Goal: Task Accomplishment & Management: Manage account settings

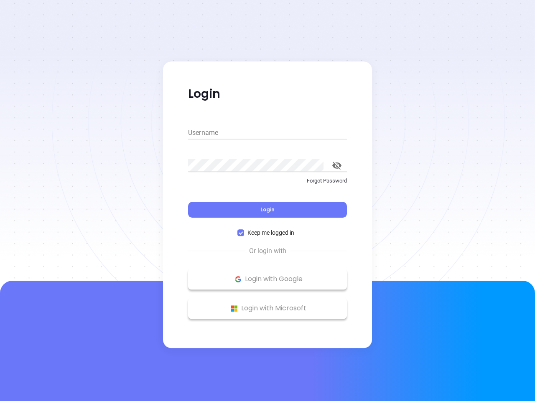
click at [267, 200] on div "Login" at bounding box center [267, 205] width 159 height 26
click at [267, 133] on input "Username" at bounding box center [267, 132] width 159 height 13
click at [337, 165] on icon "toggle password visibility" at bounding box center [336, 166] width 9 height 8
click at [267, 210] on span "Login" at bounding box center [267, 209] width 14 height 7
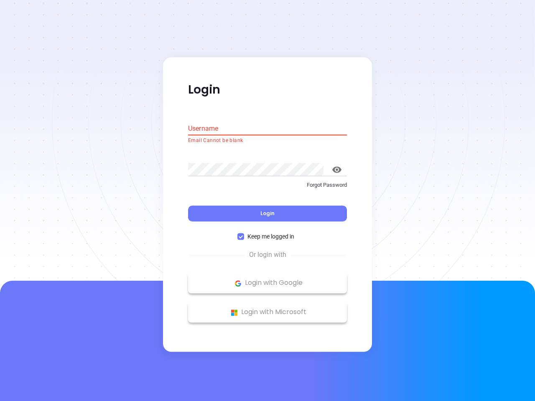
click at [267, 233] on span "Keep me logged in" at bounding box center [270, 236] width 53 height 9
click at [244, 233] on input "Keep me logged in" at bounding box center [240, 236] width 7 height 7
checkbox input "false"
click at [267, 279] on p "Login with Google" at bounding box center [267, 283] width 150 height 13
click at [267, 308] on p "Login with Microsoft" at bounding box center [267, 312] width 150 height 13
